Goal: Transaction & Acquisition: Download file/media

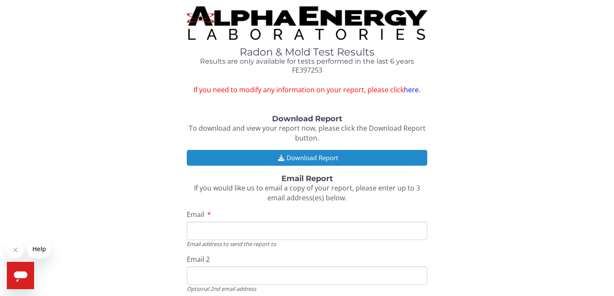
click at [307, 157] on button "Download Report" at bounding box center [307, 158] width 241 height 16
click at [348, 156] on button "Download Report" at bounding box center [307, 158] width 241 height 16
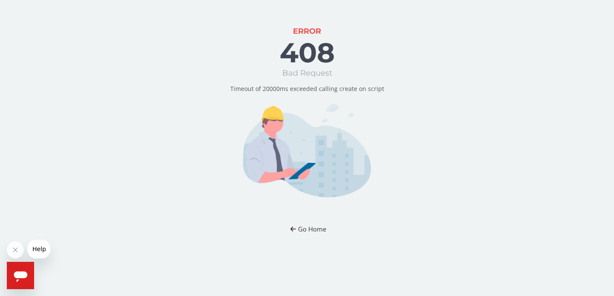
click at [309, 229] on button "Go Home" at bounding box center [307, 229] width 50 height 16
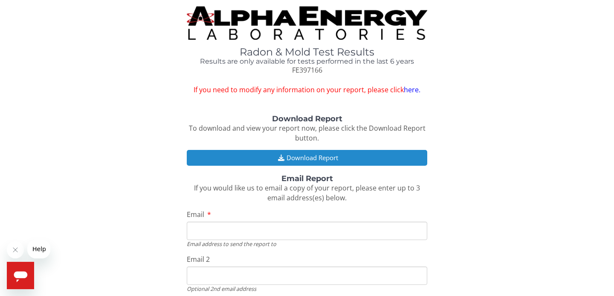
click at [307, 156] on button "Download Report" at bounding box center [307, 158] width 241 height 16
